Goal: Information Seeking & Learning: Learn about a topic

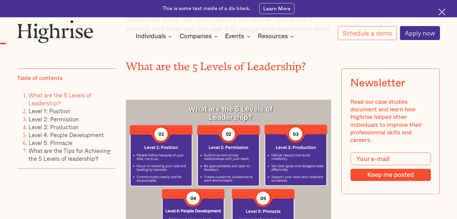
scroll to position [783, 0]
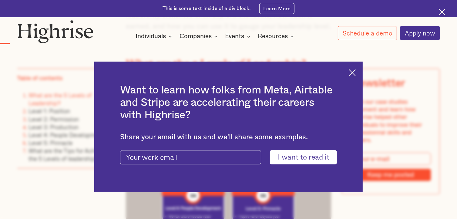
click at [355, 73] on img at bounding box center [351, 72] width 7 height 7
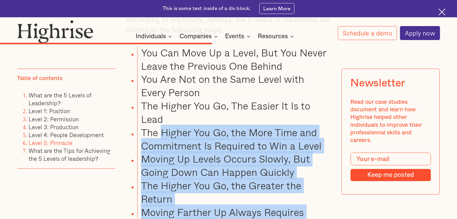
scroll to position [4177, 0]
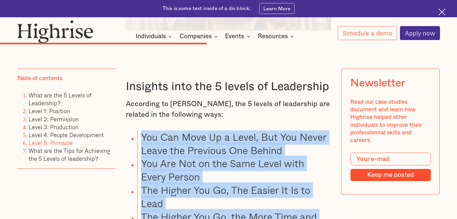
drag, startPoint x: 308, startPoint y: 169, endPoint x: 141, endPoint y: 87, distance: 186.1
copy ul "You Can Move Up a Level, But You Never Leave the Previous One Behind You Are No…"
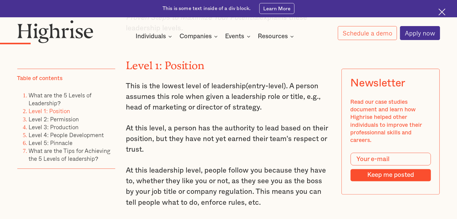
scroll to position [1177, 0]
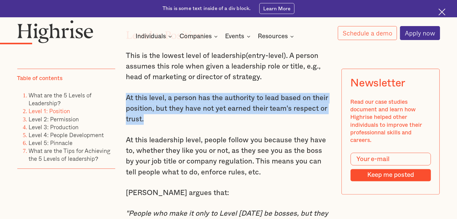
drag, startPoint x: 124, startPoint y: 84, endPoint x: 169, endPoint y: 105, distance: 49.9
copy p "At this level, a person has the authority to lead based on their position, but …"
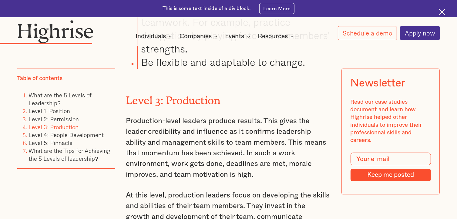
scroll to position [2238, 0]
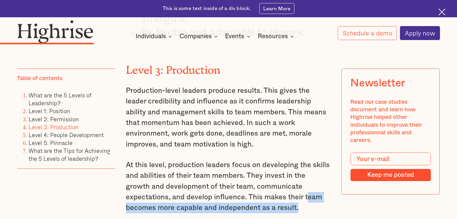
drag, startPoint x: 259, startPoint y: 158, endPoint x: 275, endPoint y: 168, distance: 18.8
click at [275, 169] on p "At this level, production leaders focus on developing the skills and abilities …" at bounding box center [228, 187] width 205 height 54
copy p "eam becomes more capable and independent as a result."
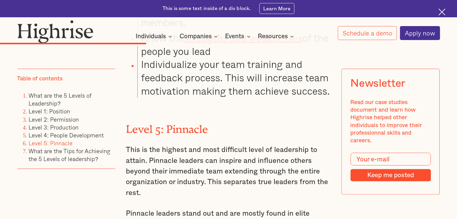
scroll to position [3147, 0]
